Goal: Navigation & Orientation: Find specific page/section

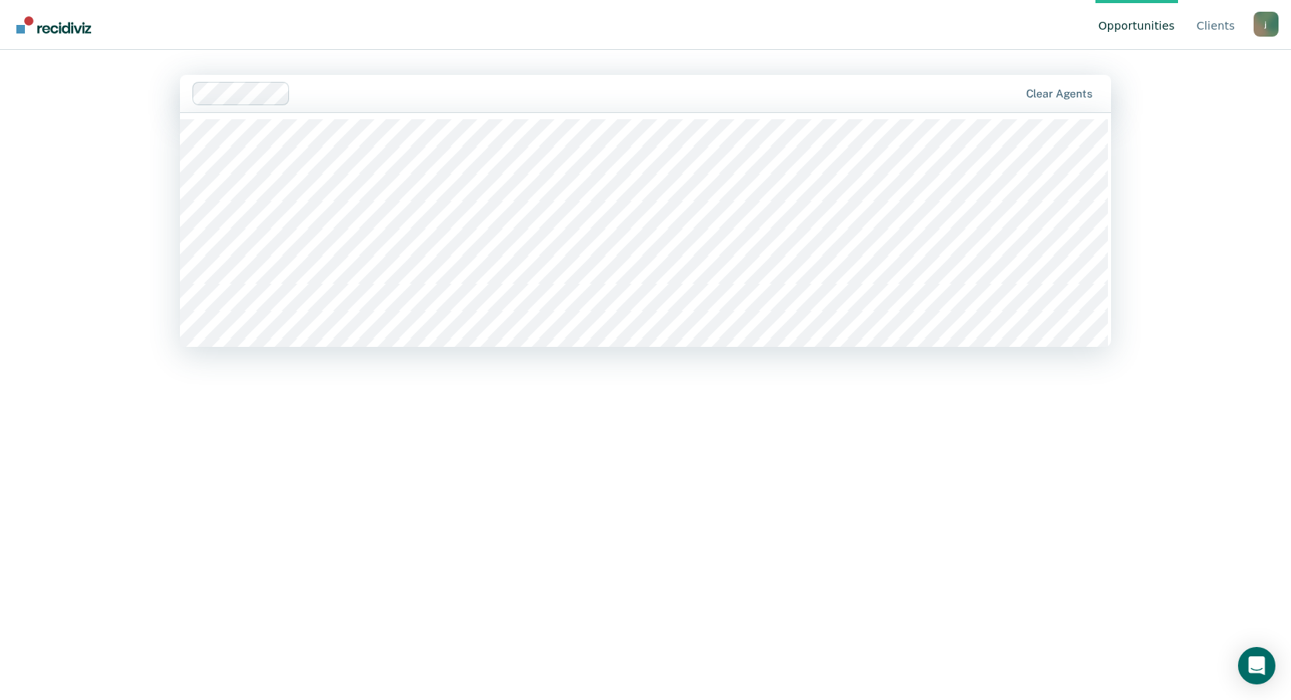
click at [38, 222] on div "Opportunities Client s [EMAIL_ADDRESS][DOMAIN_NAME] j Profile How it works Log …" at bounding box center [645, 350] width 1291 height 700
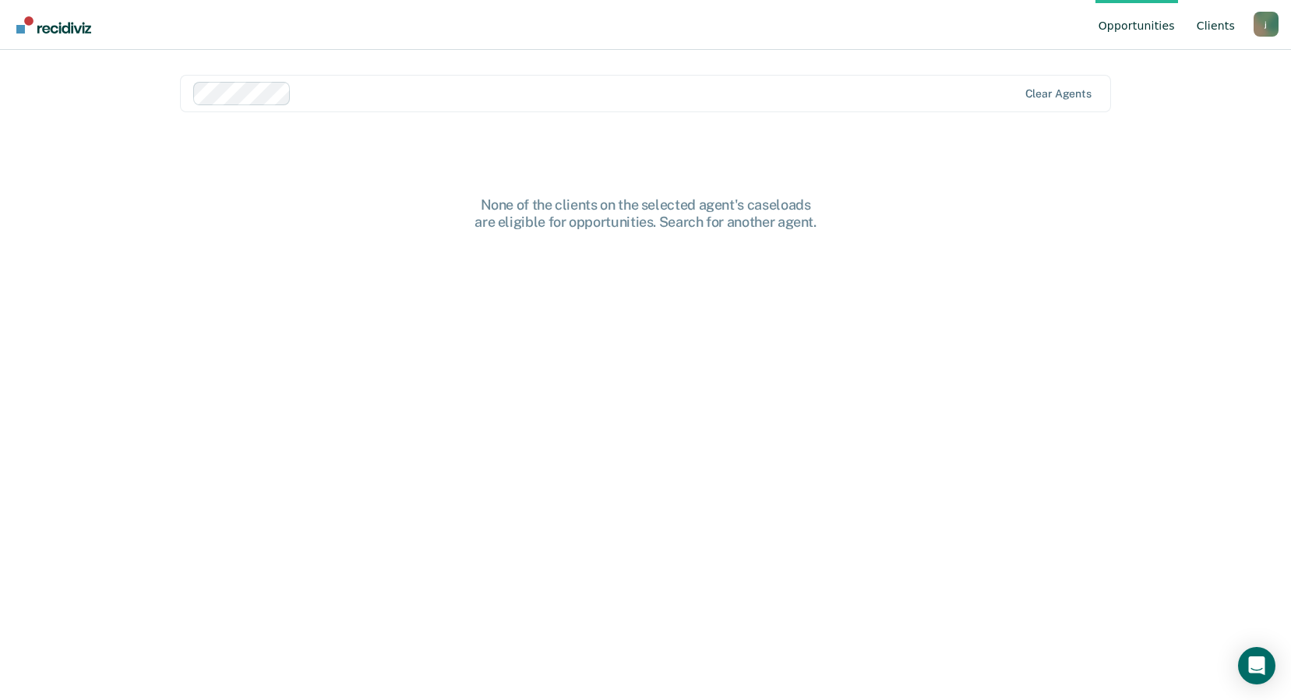
click at [1211, 33] on link "Client s" at bounding box center [1215, 25] width 44 height 50
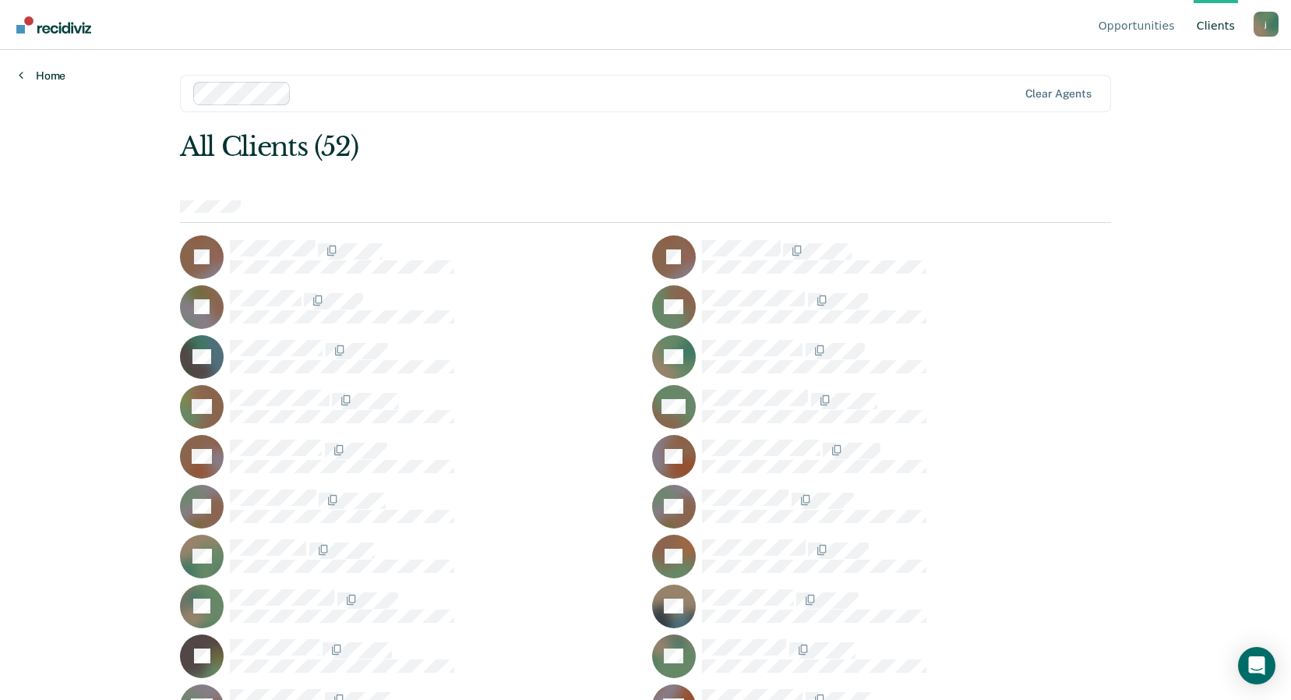
click at [31, 76] on link "Home" at bounding box center [42, 76] width 47 height 14
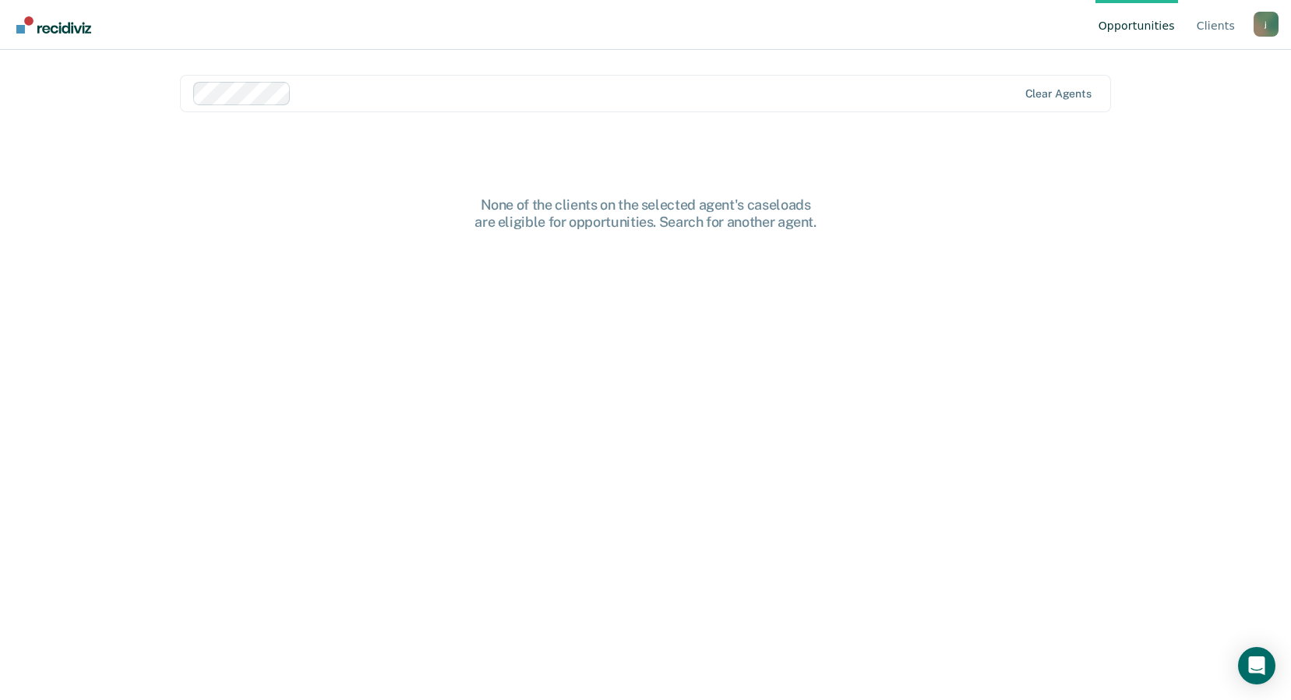
click at [625, 226] on div "None of the clients on the selected agent's caseloads are eligible for opportun…" at bounding box center [646, 212] width 499 height 33
click at [633, 208] on div "None of the clients on the selected agent's caseloads are eligible for opportun…" at bounding box center [646, 212] width 499 height 33
